Goal: Find specific page/section: Find specific page/section

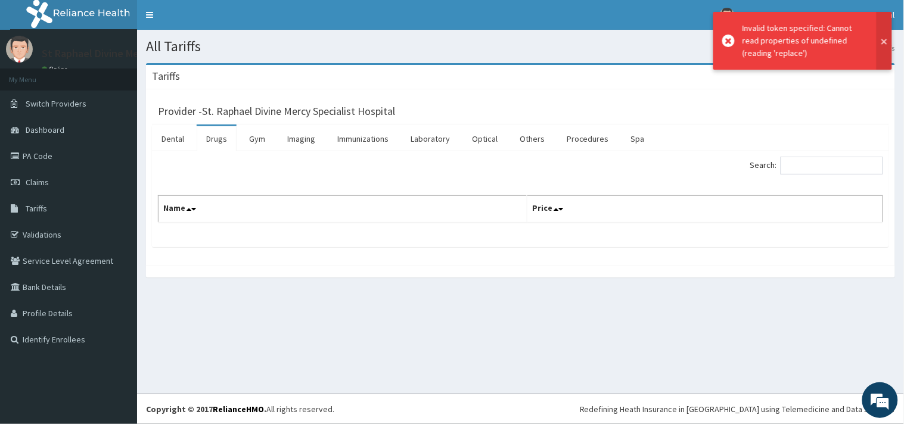
click at [886, 44] on button at bounding box center [884, 41] width 15 height 58
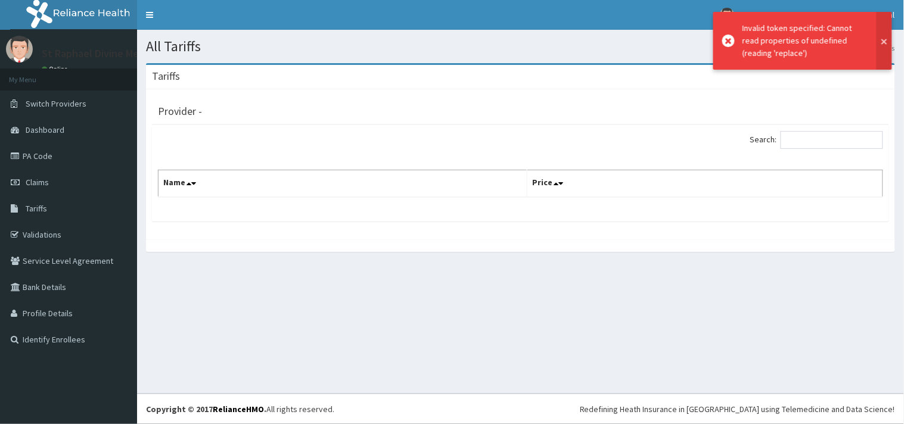
click at [889, 33] on button at bounding box center [884, 41] width 15 height 58
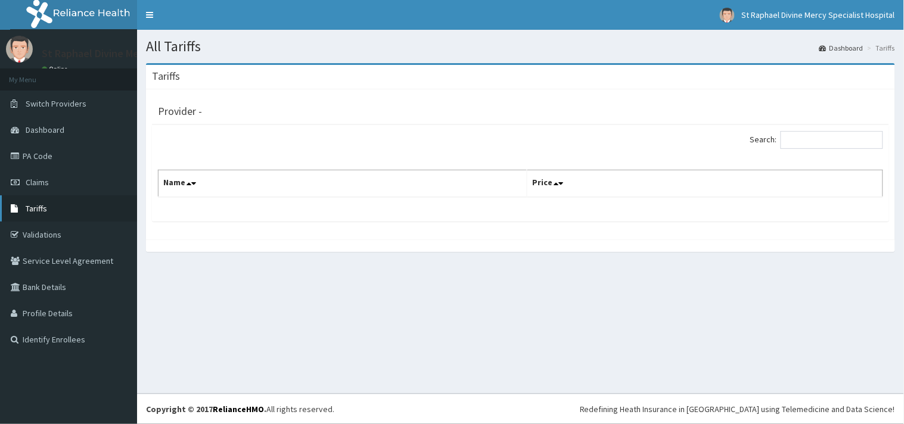
click at [54, 203] on link "Tariffs" at bounding box center [68, 209] width 137 height 26
click at [52, 207] on link "Tariffs" at bounding box center [68, 209] width 137 height 26
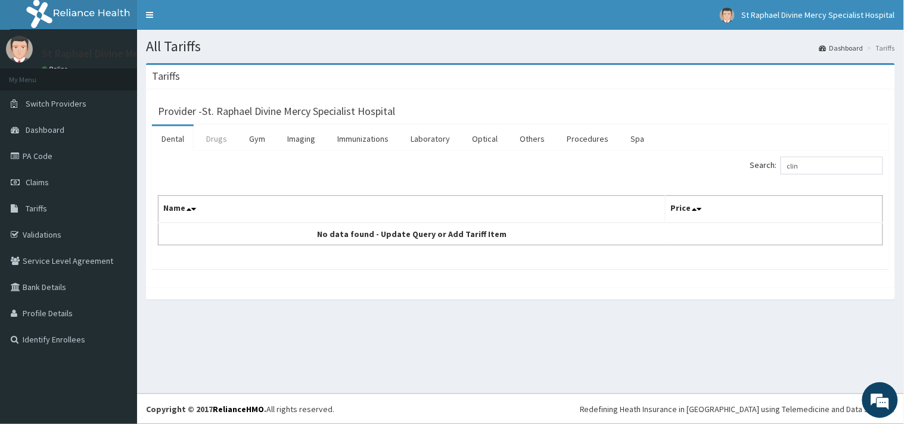
type input "clin"
click at [219, 140] on link "Drugs" at bounding box center [217, 138] width 40 height 25
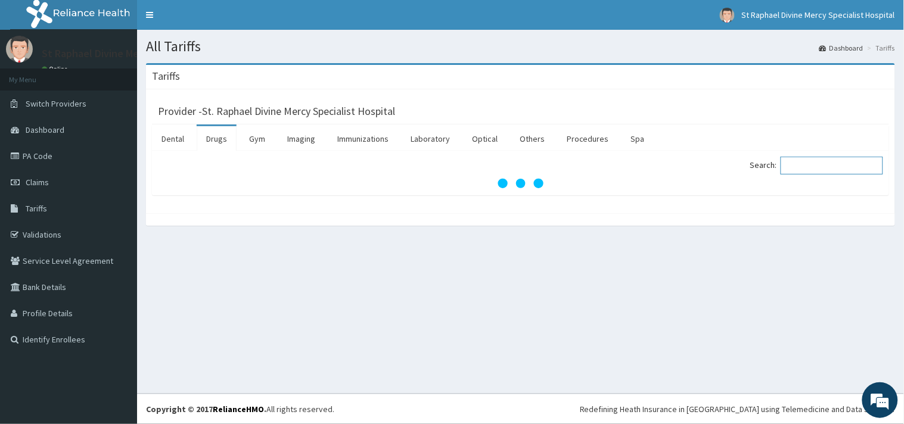
click at [820, 159] on input "Search:" at bounding box center [832, 166] width 103 height 18
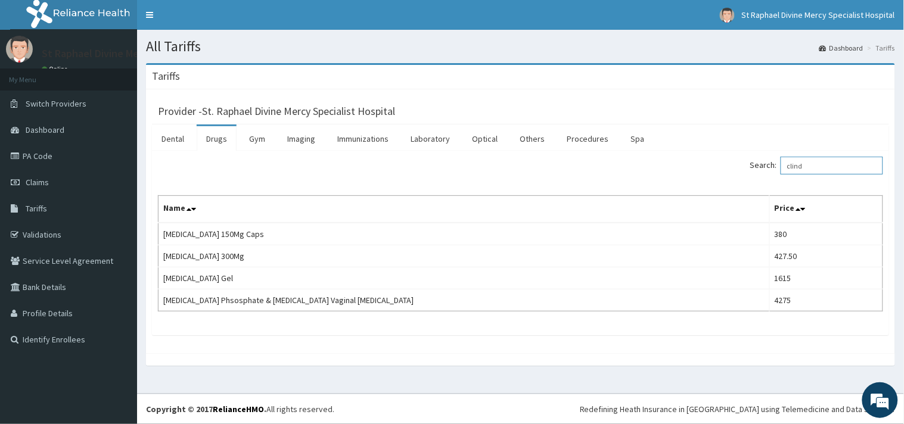
type input "clind"
click at [51, 155] on link "PA Code" at bounding box center [68, 156] width 137 height 26
